Goal: Information Seeking & Learning: Learn about a topic

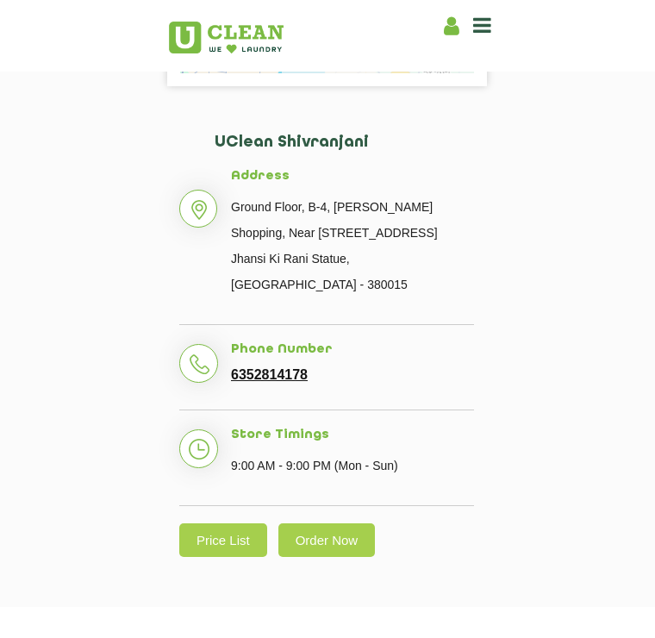
scroll to position [579, 0]
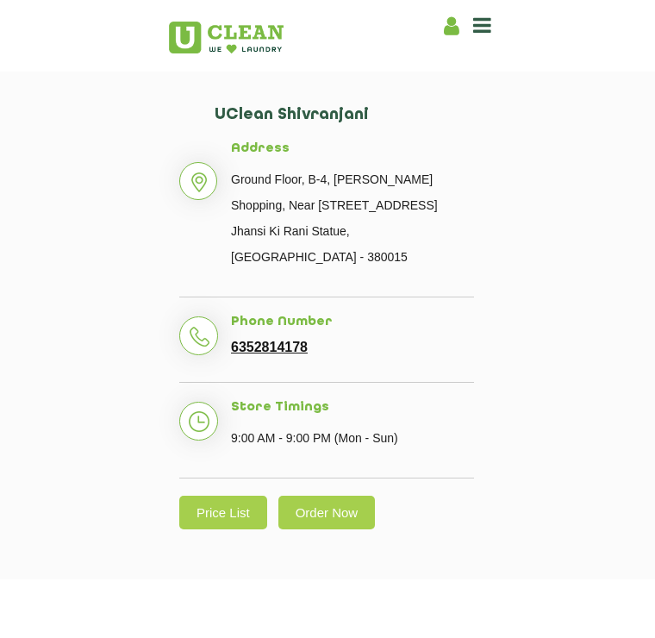
click at [223, 496] on link "Price List" at bounding box center [223, 513] width 88 height 34
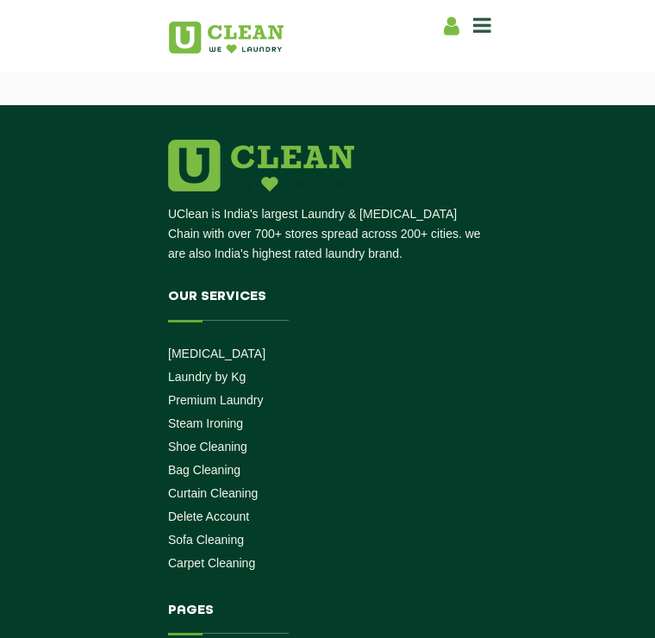
scroll to position [334, 0]
click at [243, 533] on link "Sofa Cleaning" at bounding box center [206, 540] width 76 height 14
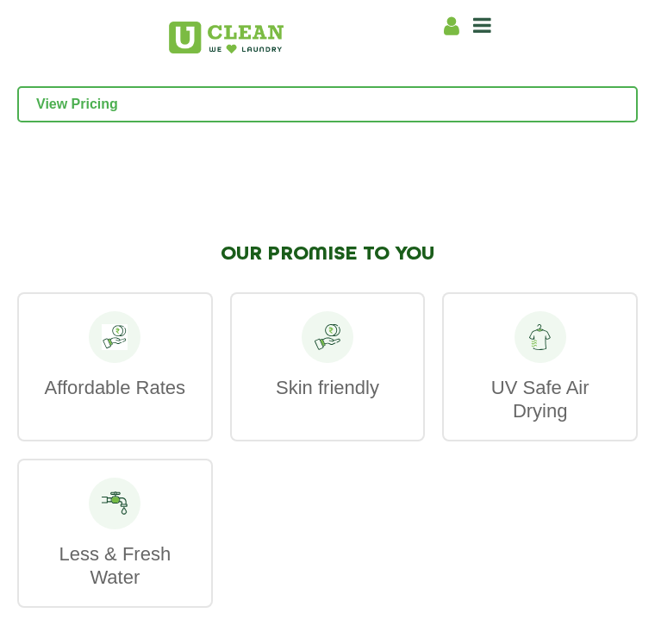
scroll to position [3065, 0]
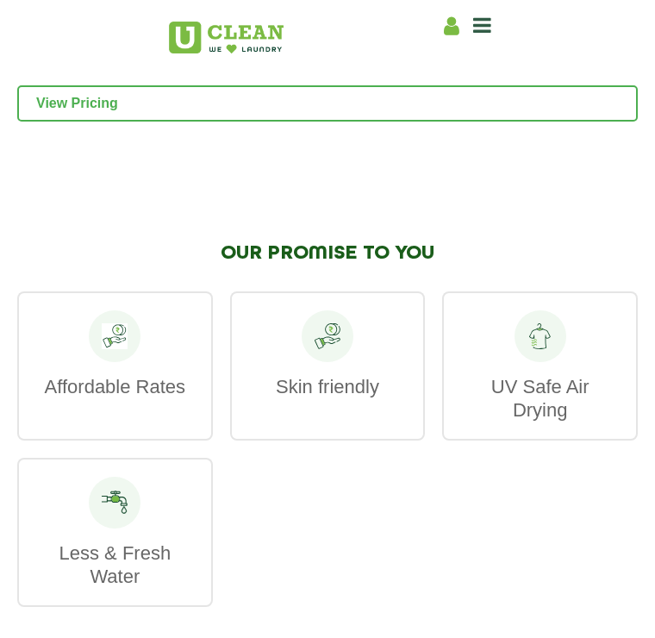
click at [150, 398] on p "Affordable Rates" at bounding box center [115, 386] width 158 height 23
click at [184, 431] on div "Affordable Rates" at bounding box center [115, 365] width 196 height 149
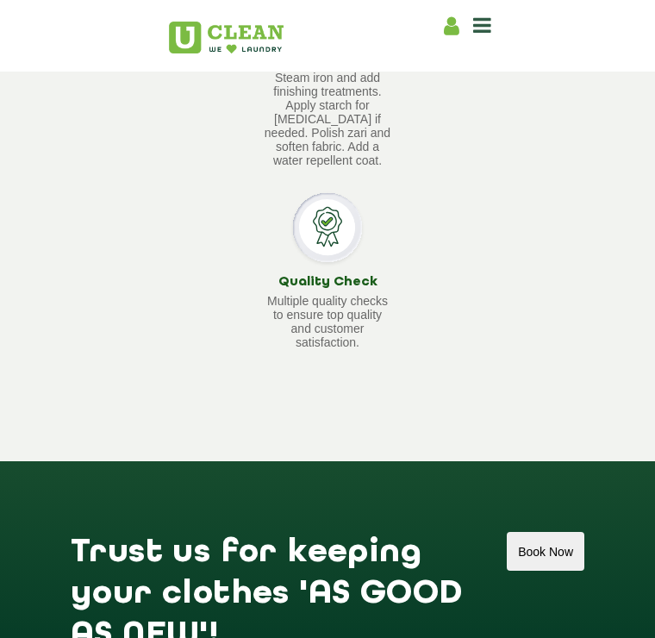
scroll to position [1028, 0]
